Goal: Find specific page/section: Find specific page/section

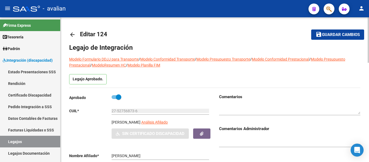
scroll to position [18, 0]
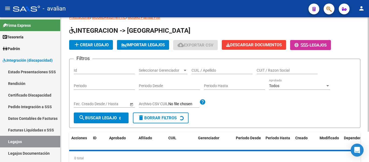
click at [201, 68] on input "CUIL / Apellido" at bounding box center [222, 70] width 61 height 5
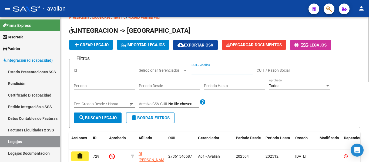
paste input "[PERSON_NAME]"
type input "[PERSON_NAME]"
click at [111, 119] on span "search Buscar Legajo" at bounding box center [98, 117] width 38 height 5
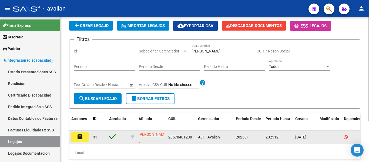
scroll to position [45, 0]
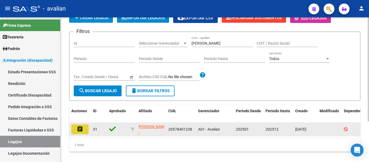
click at [83, 131] on mat-icon "assignment" at bounding box center [80, 129] width 6 height 6
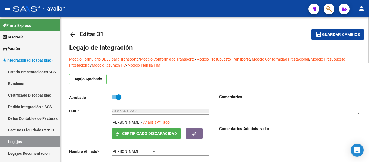
type input "[PERSON_NAME]"
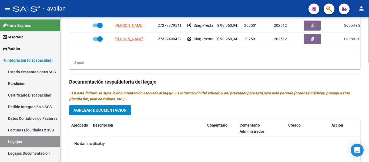
scroll to position [243, 0]
